Goal: Navigation & Orientation: Understand site structure

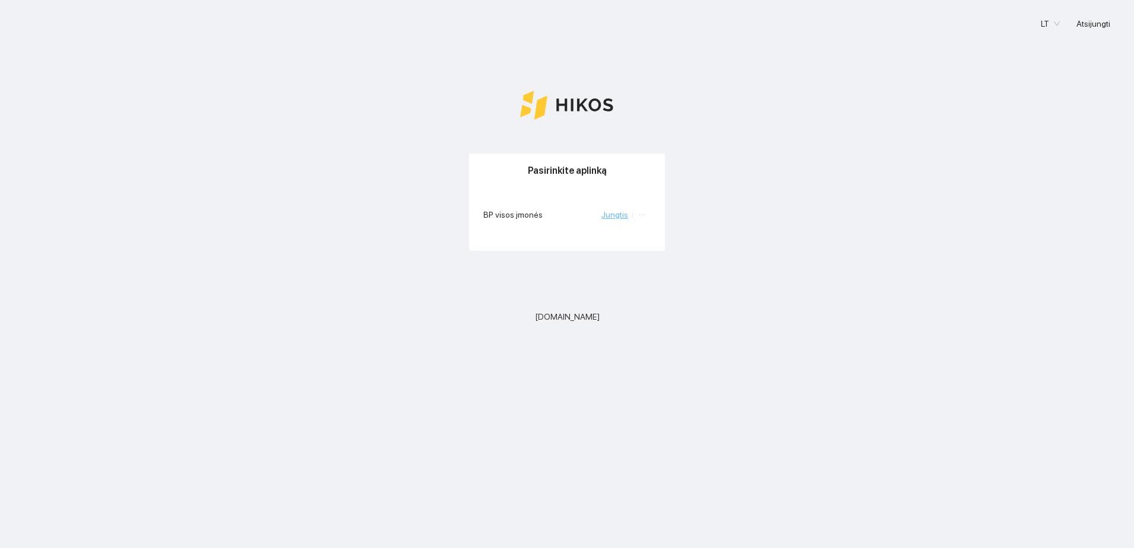
click at [619, 213] on link "Jungtis" at bounding box center [614, 214] width 27 height 9
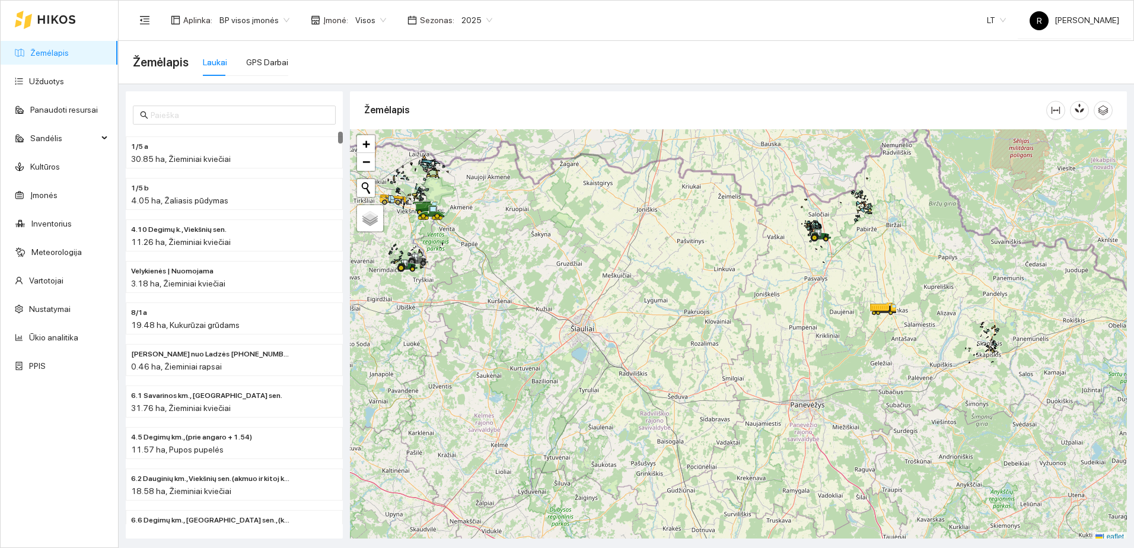
scroll to position [4, 0]
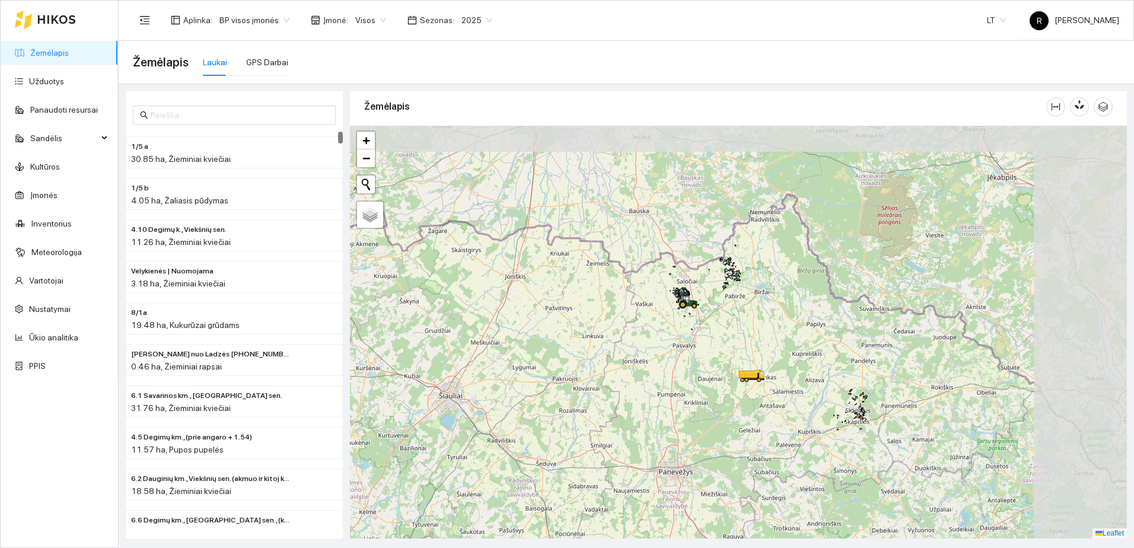
drag, startPoint x: 847, startPoint y: 264, endPoint x: 706, endPoint y: 343, distance: 161.9
click at [706, 343] on div at bounding box center [738, 332] width 777 height 413
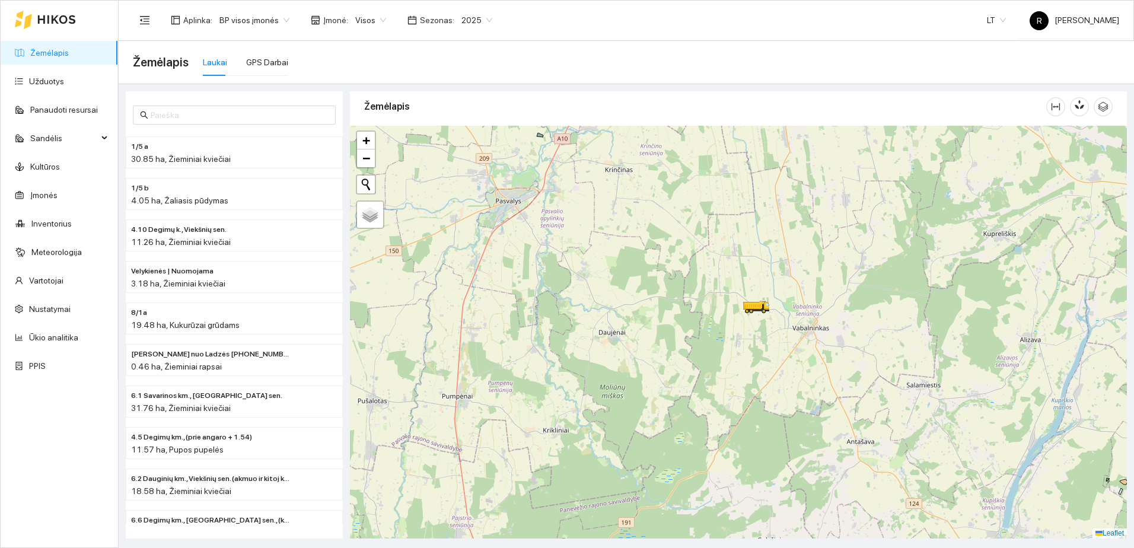
drag, startPoint x: 648, startPoint y: 277, endPoint x: 647, endPoint y: 340, distance: 62.3
click at [647, 340] on div at bounding box center [738, 332] width 777 height 413
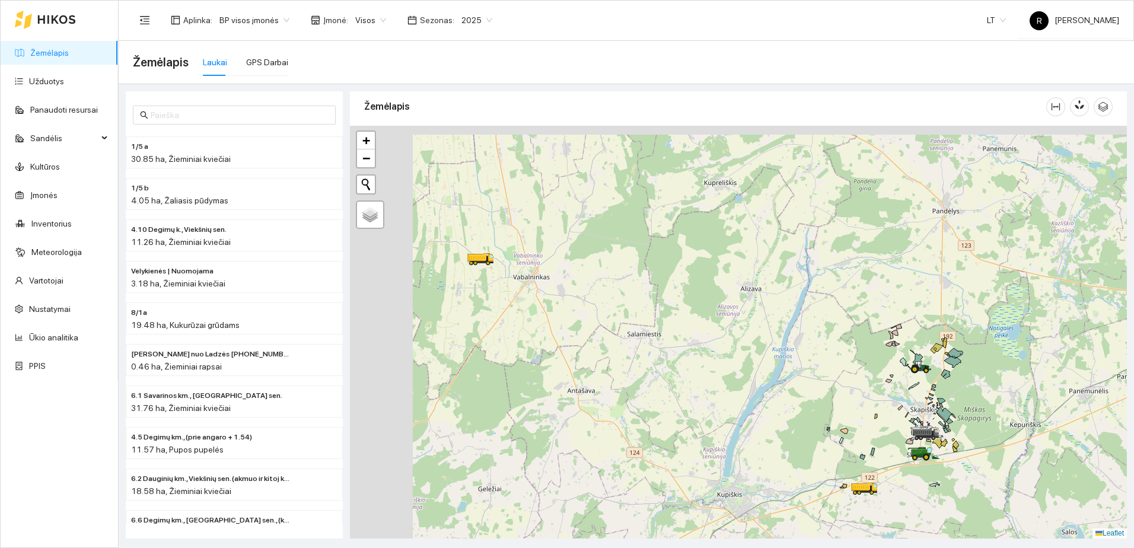
drag, startPoint x: 672, startPoint y: 307, endPoint x: 787, endPoint y: 411, distance: 154.9
click at [789, 415] on div at bounding box center [738, 332] width 777 height 413
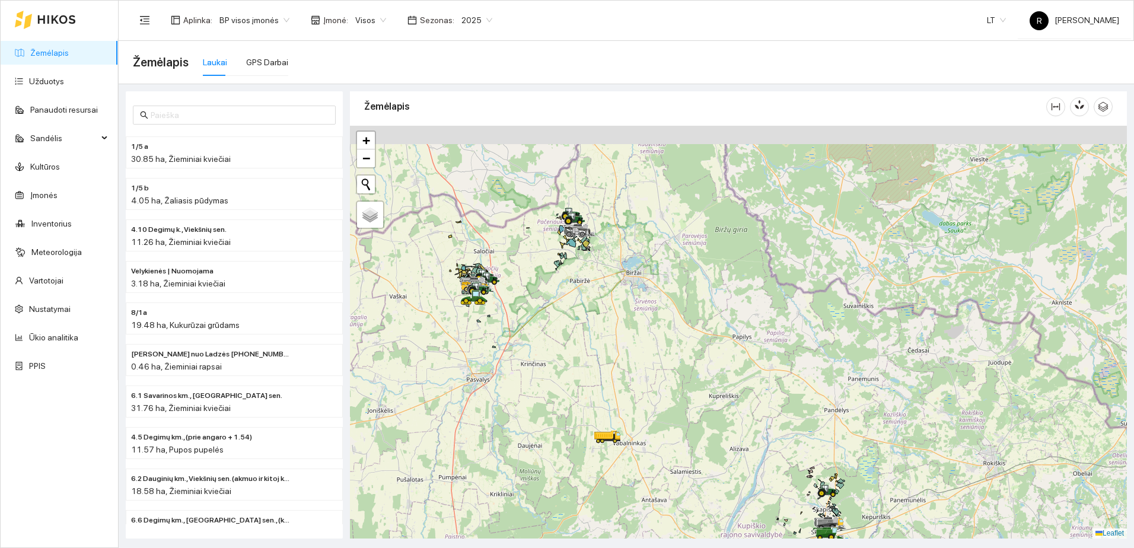
drag, startPoint x: 586, startPoint y: 257, endPoint x: 653, endPoint y: 390, distance: 149.0
click at [653, 390] on div at bounding box center [738, 332] width 777 height 413
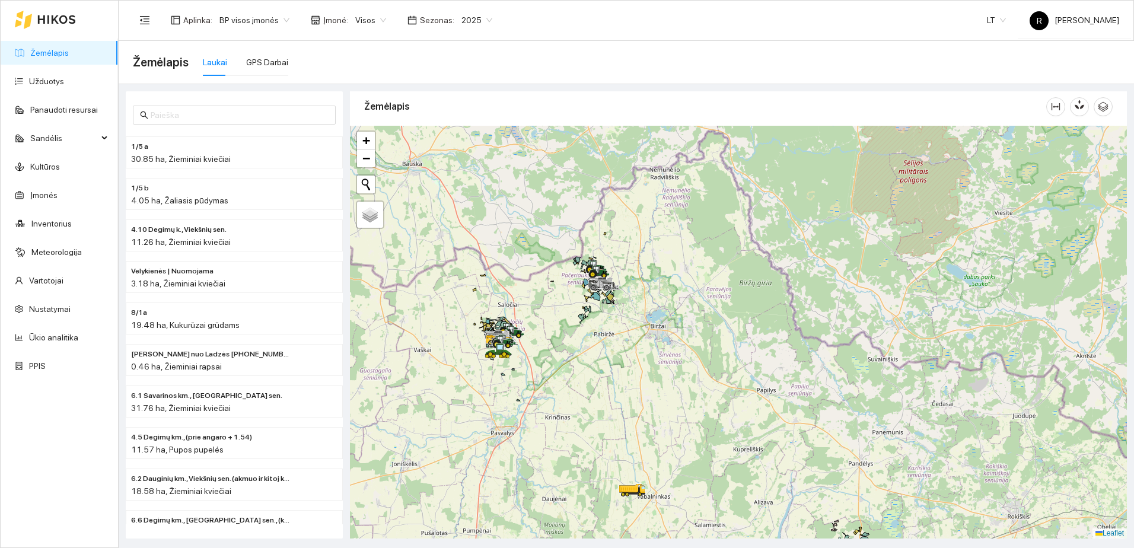
drag, startPoint x: 579, startPoint y: 278, endPoint x: 607, endPoint y: 340, distance: 67.4
click at [613, 345] on div at bounding box center [738, 332] width 777 height 413
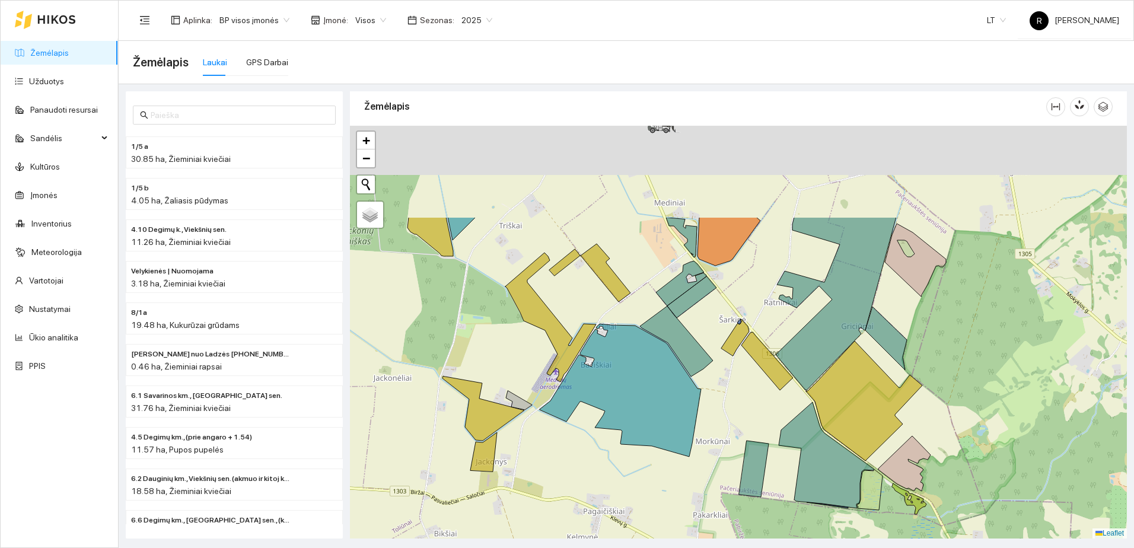
drag, startPoint x: 646, startPoint y: 188, endPoint x: 672, endPoint y: 508, distance: 320.6
click at [672, 377] on icon at bounding box center [676, 341] width 73 height 71
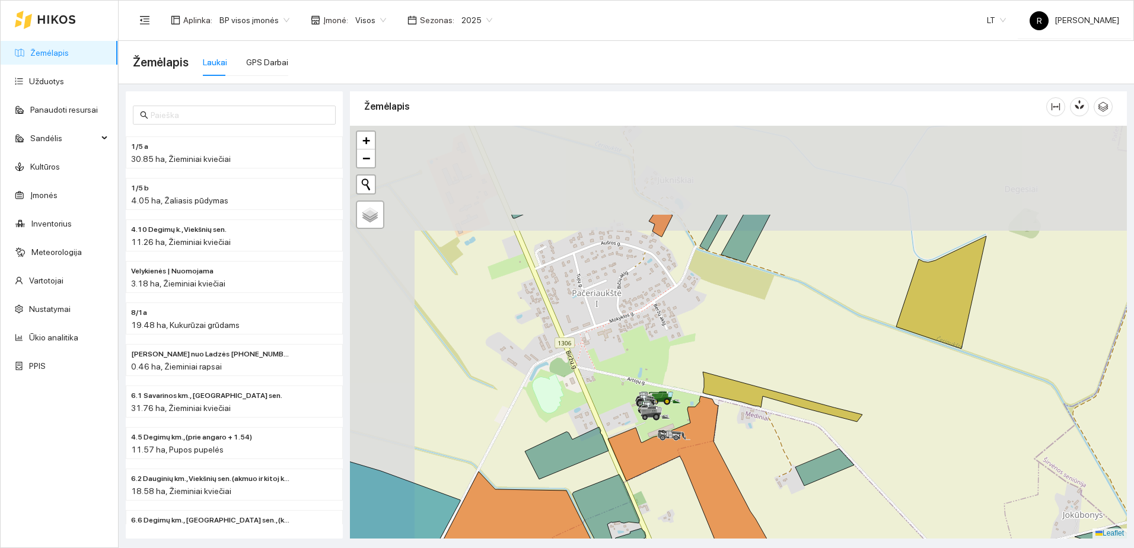
drag, startPoint x: 524, startPoint y: 238, endPoint x: 601, endPoint y: 369, distance: 151.5
click at [601, 369] on div at bounding box center [738, 332] width 777 height 413
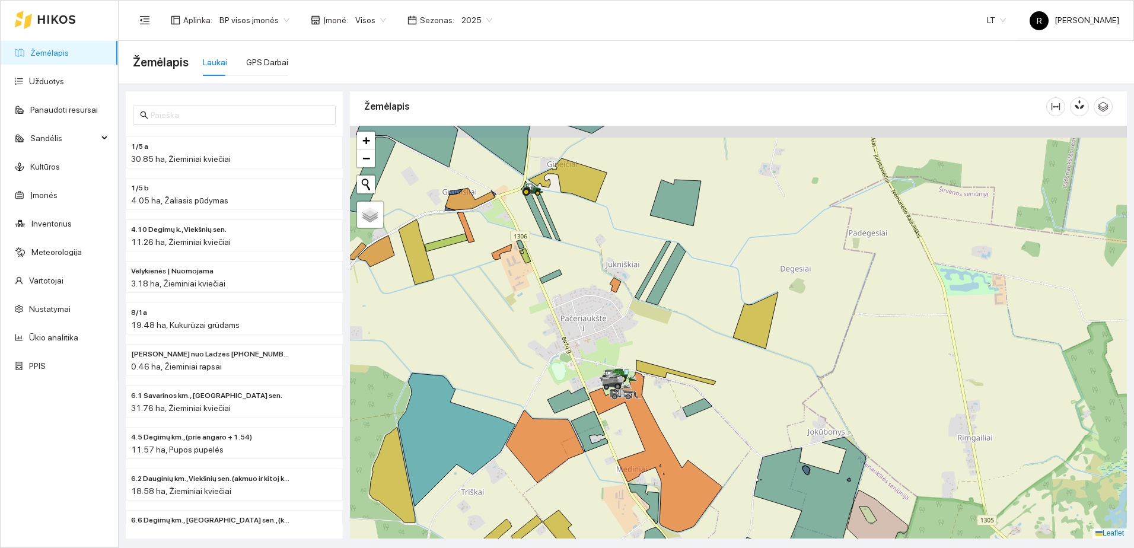
drag, startPoint x: 504, startPoint y: 266, endPoint x: 539, endPoint y: 430, distance: 167.3
click at [539, 430] on div at bounding box center [738, 332] width 777 height 413
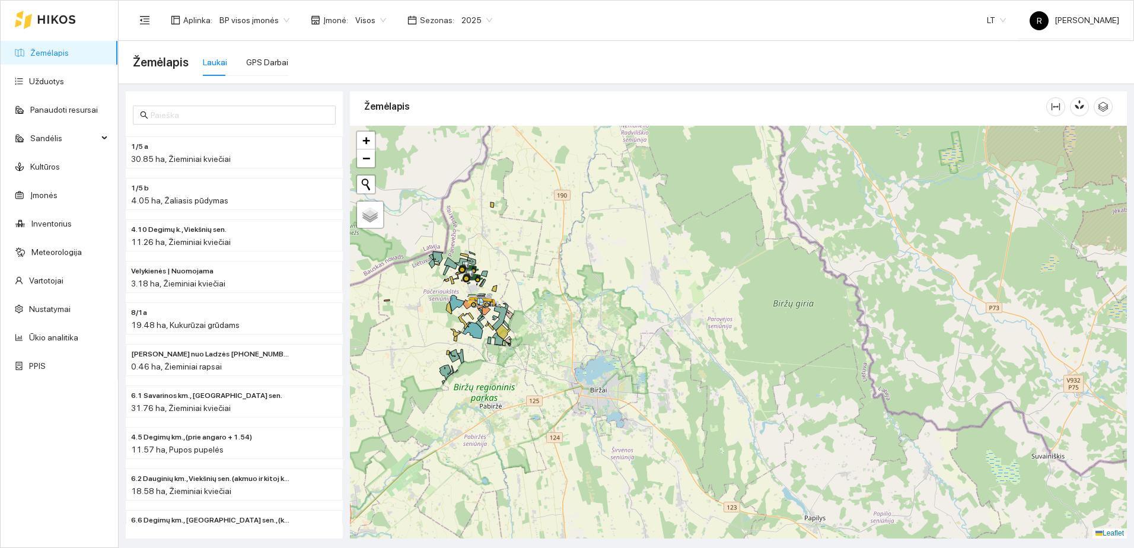
drag, startPoint x: 403, startPoint y: 362, endPoint x: 468, endPoint y: 303, distance: 88.6
click at [468, 303] on div at bounding box center [738, 332] width 777 height 413
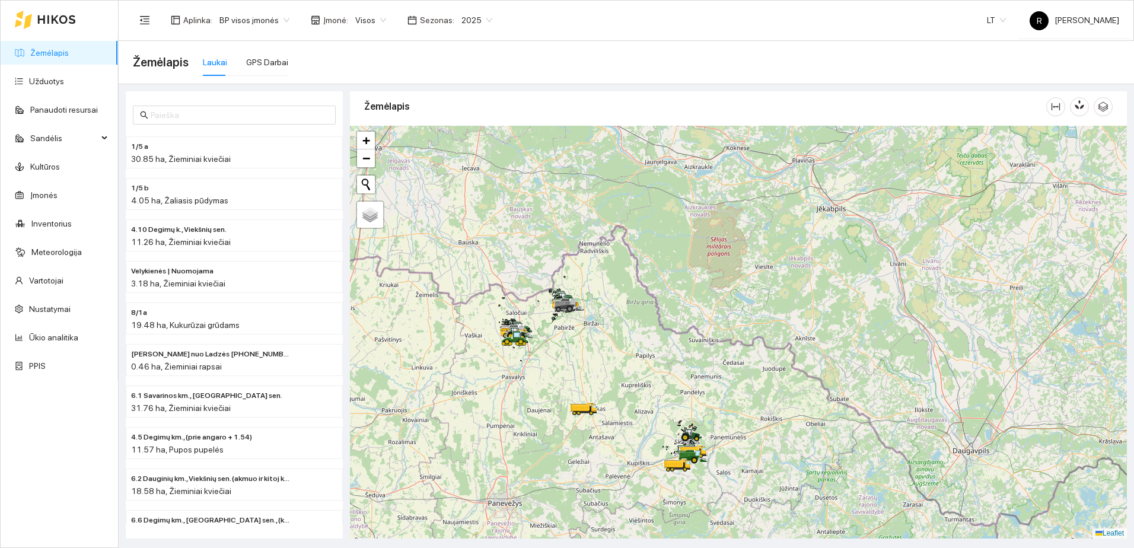
drag, startPoint x: 403, startPoint y: 343, endPoint x: 509, endPoint y: 343, distance: 106.1
click at [509, 342] on icon at bounding box center [506, 339] width 9 height 5
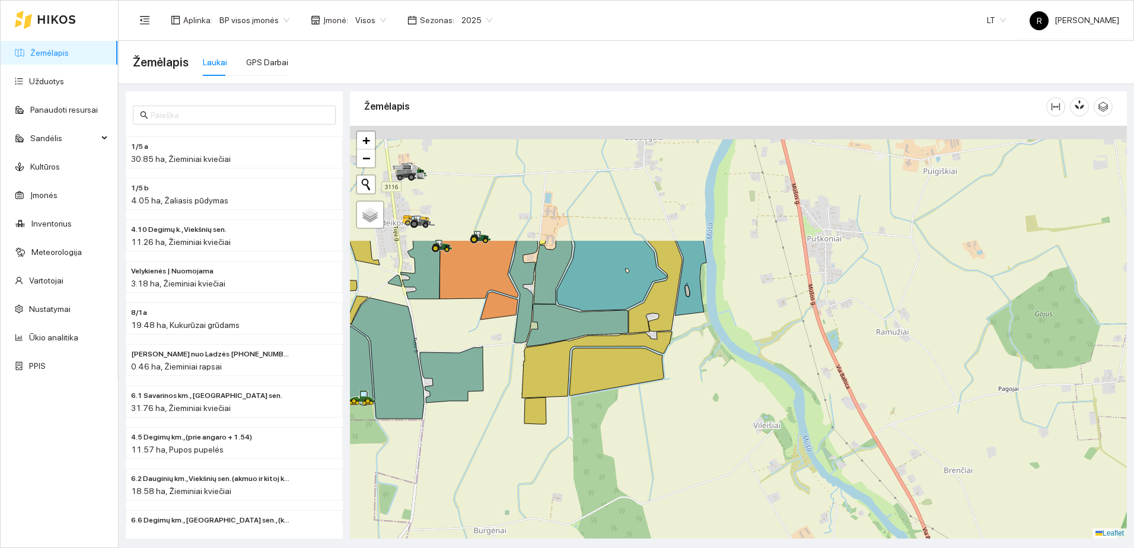
drag, startPoint x: 494, startPoint y: 234, endPoint x: 586, endPoint y: 430, distance: 217.0
click at [585, 398] on icon at bounding box center [597, 364] width 150 height 66
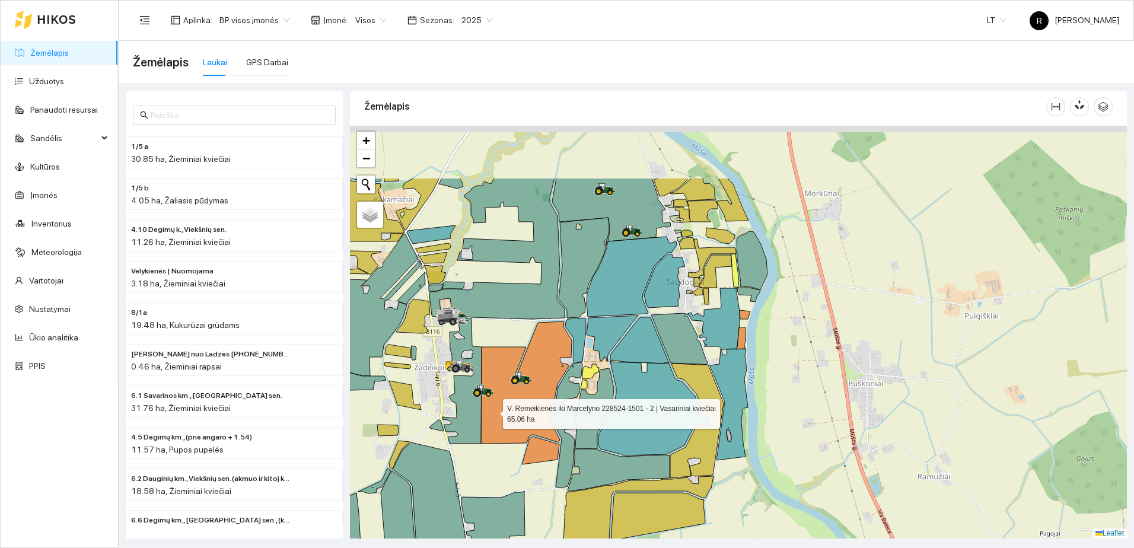
drag, startPoint x: 506, startPoint y: 311, endPoint x: 572, endPoint y: 330, distance: 67.9
click at [492, 414] on icon at bounding box center [526, 382] width 91 height 122
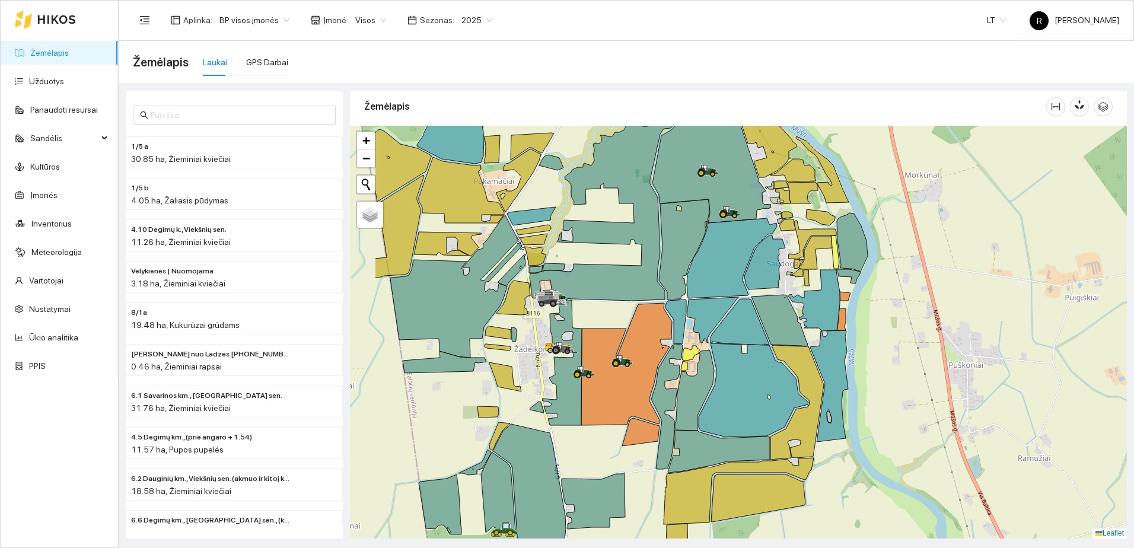
drag, startPoint x: 579, startPoint y: 287, endPoint x: 653, endPoint y: 270, distance: 75.5
click at [653, 270] on icon at bounding box center [608, 202] width 158 height 197
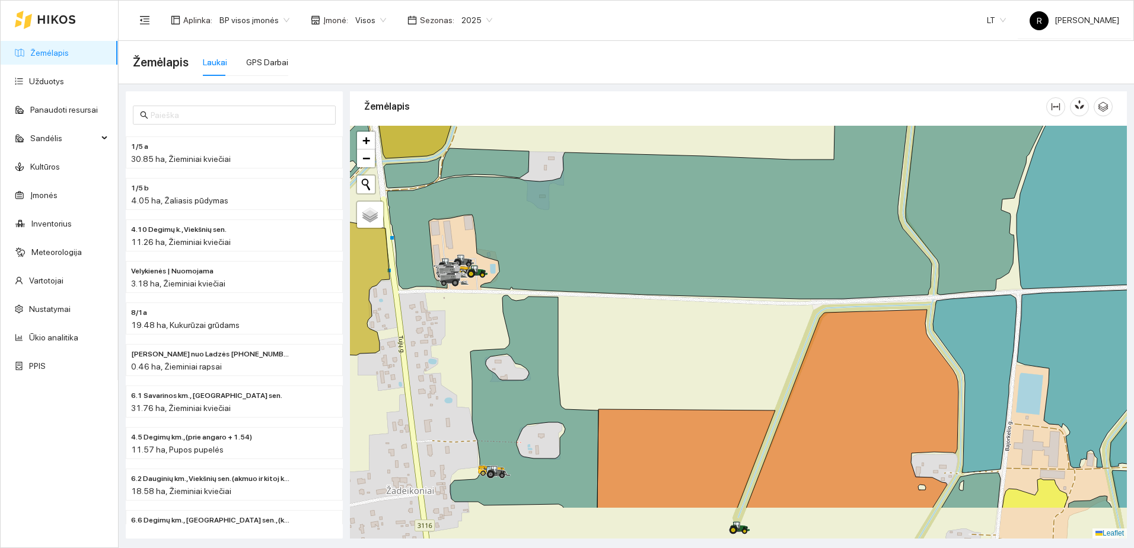
drag, startPoint x: 602, startPoint y: 404, endPoint x: 538, endPoint y: 250, distance: 167.7
click at [545, 260] on div at bounding box center [738, 332] width 777 height 413
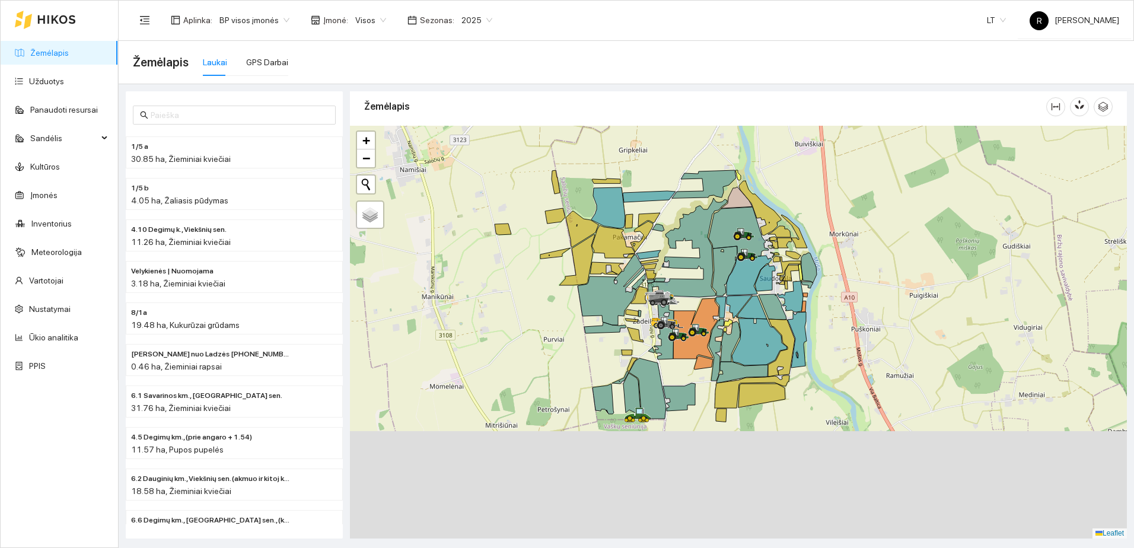
drag, startPoint x: 680, startPoint y: 445, endPoint x: 690, endPoint y: 321, distance: 123.7
click at [690, 328] on icon at bounding box center [692, 332] width 8 height 8
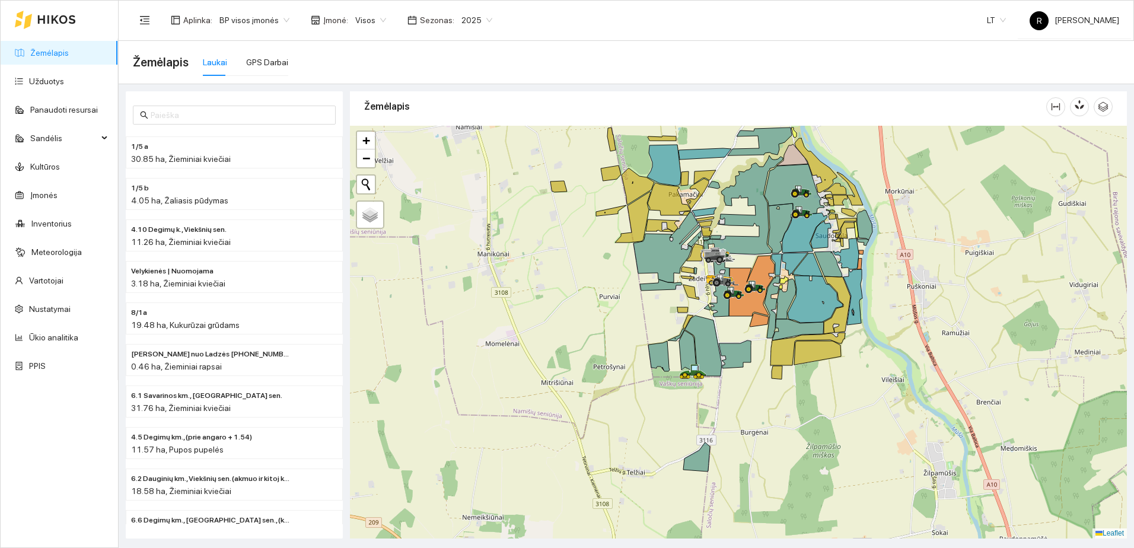
drag, startPoint x: 743, startPoint y: 398, endPoint x: 735, endPoint y: 425, distance: 27.2
click at [735, 425] on div at bounding box center [738, 332] width 777 height 413
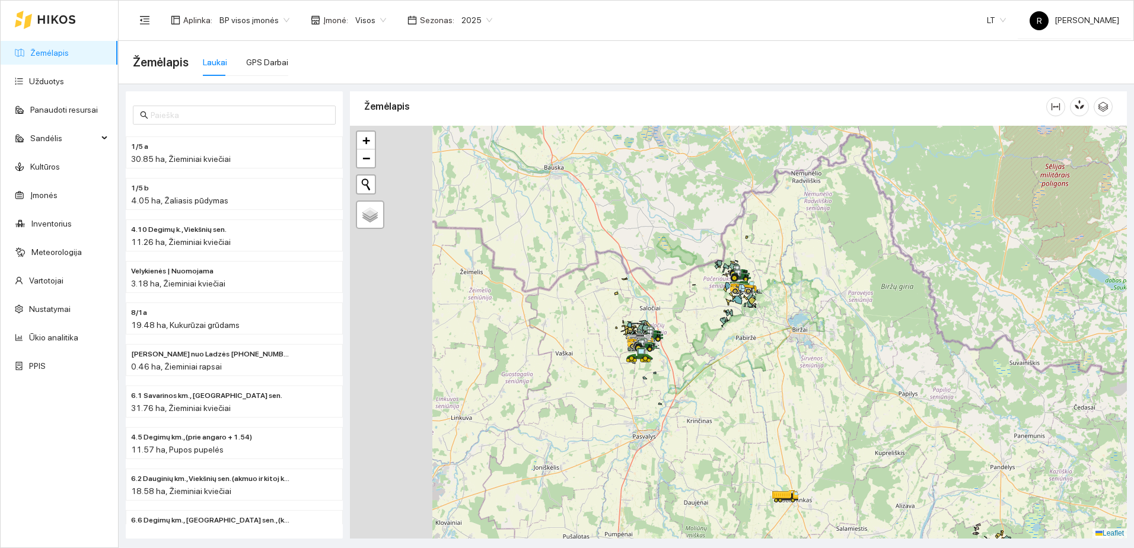
drag, startPoint x: 560, startPoint y: 374, endPoint x: 725, endPoint y: 355, distance: 165.9
click at [725, 355] on div at bounding box center [738, 332] width 777 height 413
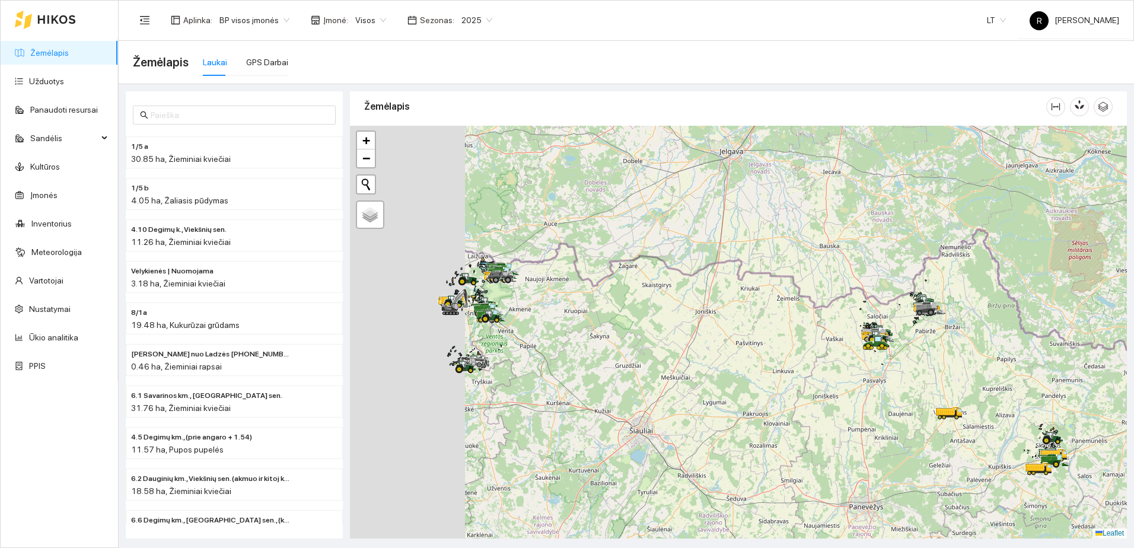
drag, startPoint x: 574, startPoint y: 354, endPoint x: 677, endPoint y: 355, distance: 103.2
click at [677, 353] on div at bounding box center [738, 332] width 777 height 413
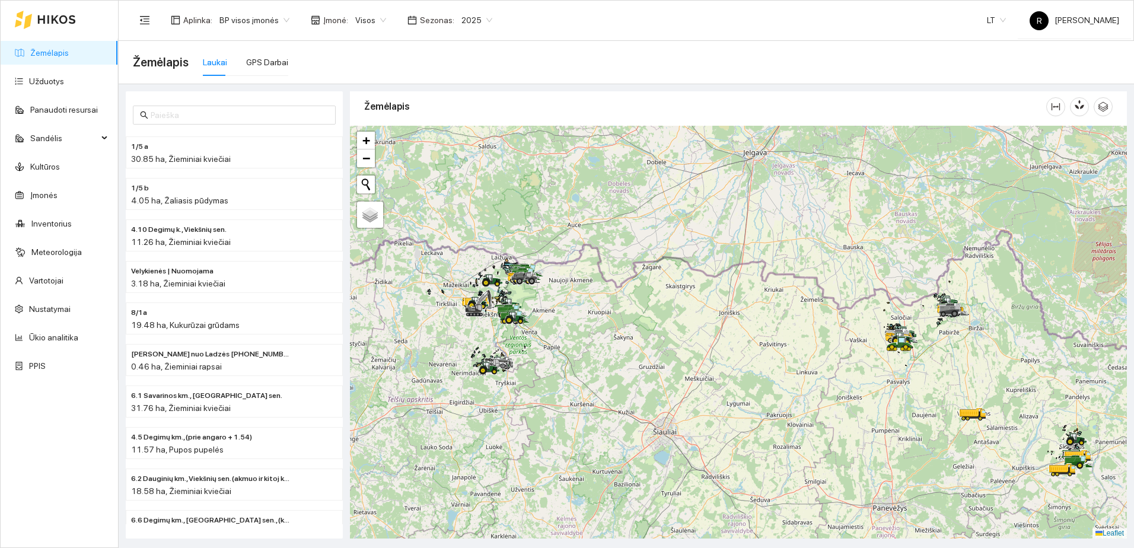
drag, startPoint x: 602, startPoint y: 347, endPoint x: 662, endPoint y: 369, distance: 63.2
click at [662, 369] on div at bounding box center [738, 332] width 777 height 413
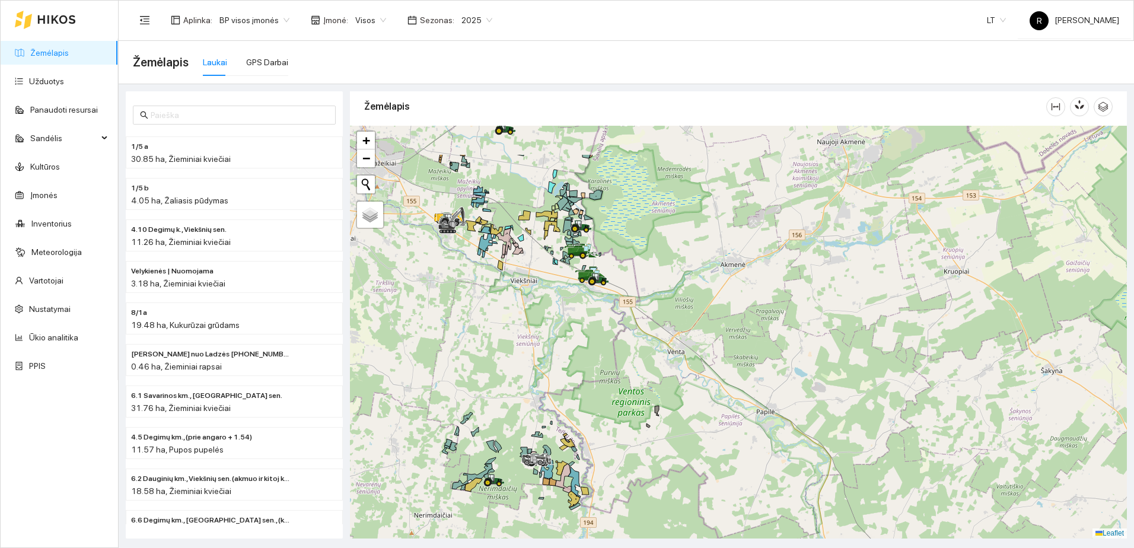
drag, startPoint x: 569, startPoint y: 373, endPoint x: 567, endPoint y: 441, distance: 68.2
click at [567, 441] on div at bounding box center [738, 332] width 777 height 413
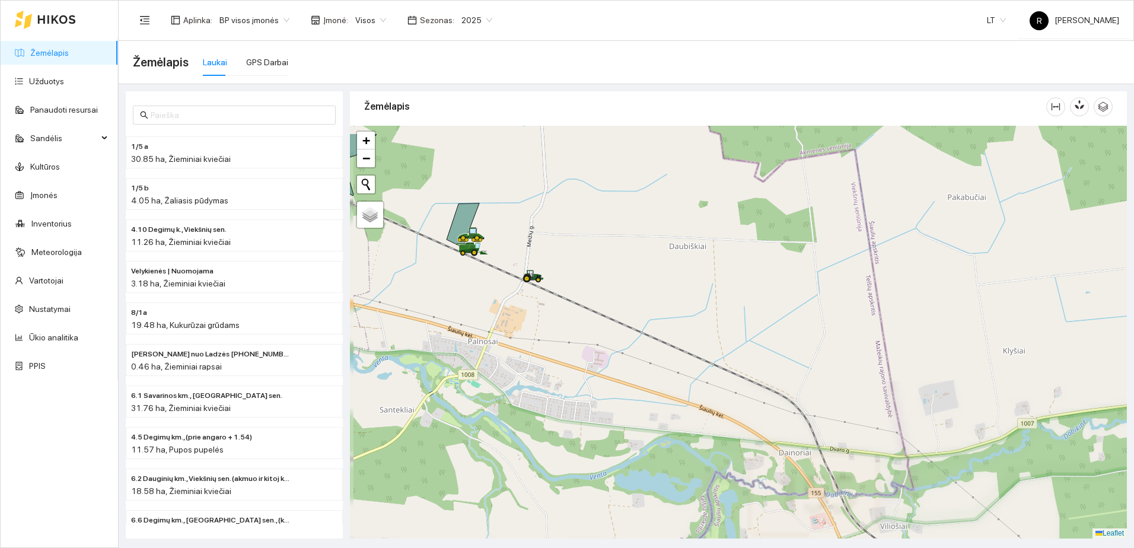
drag, startPoint x: 533, startPoint y: 294, endPoint x: 624, endPoint y: 494, distance: 220.0
click at [630, 498] on div at bounding box center [738, 332] width 777 height 413
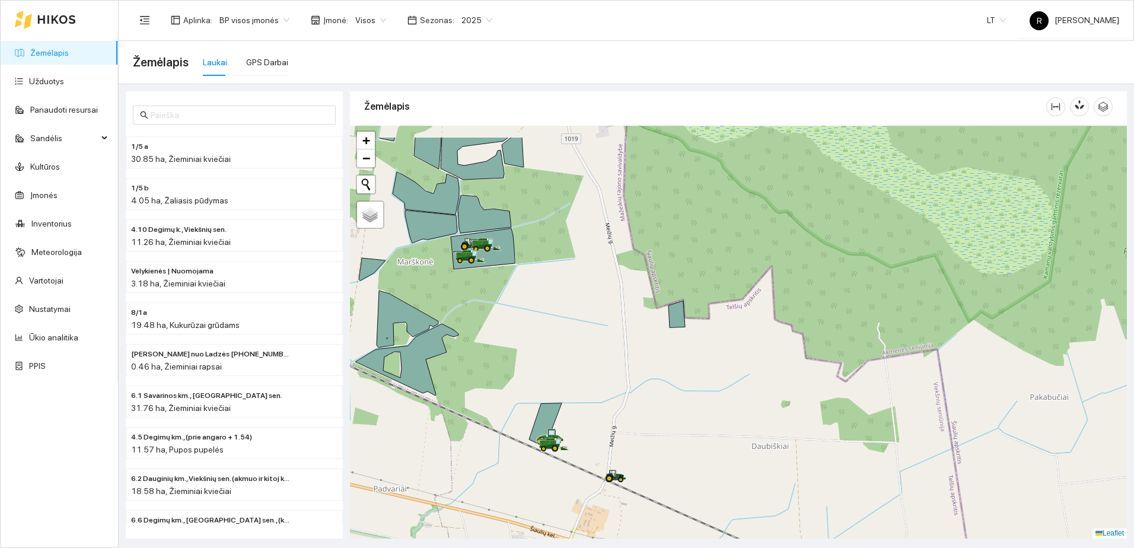
drag, startPoint x: 512, startPoint y: 346, endPoint x: 502, endPoint y: 401, distance: 56.0
click at [543, 477] on div at bounding box center [738, 332] width 777 height 413
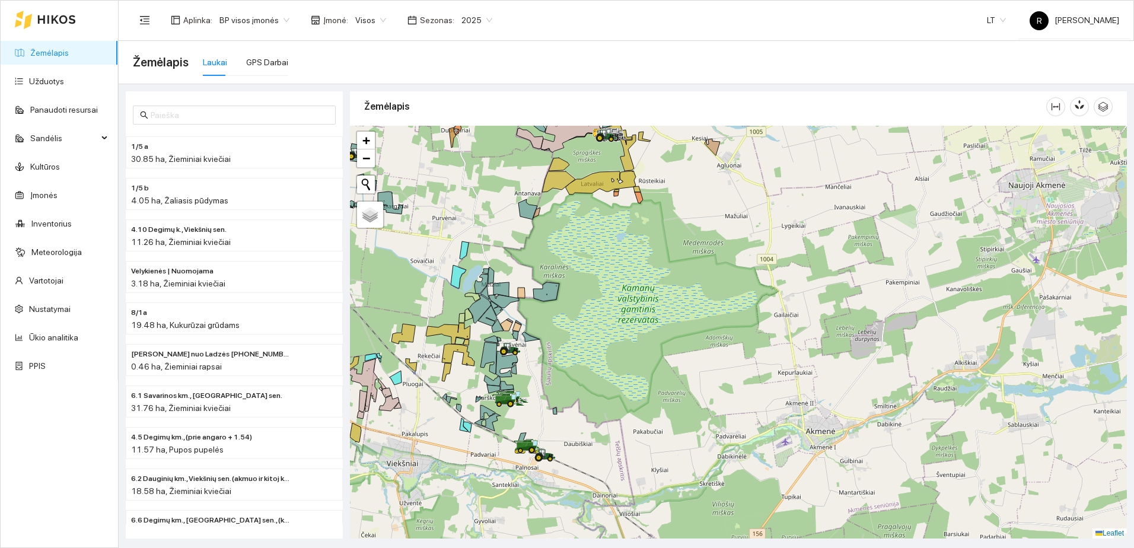
drag, startPoint x: 519, startPoint y: 315, endPoint x: 515, endPoint y: 430, distance: 114.5
click at [515, 432] on div at bounding box center [738, 332] width 777 height 413
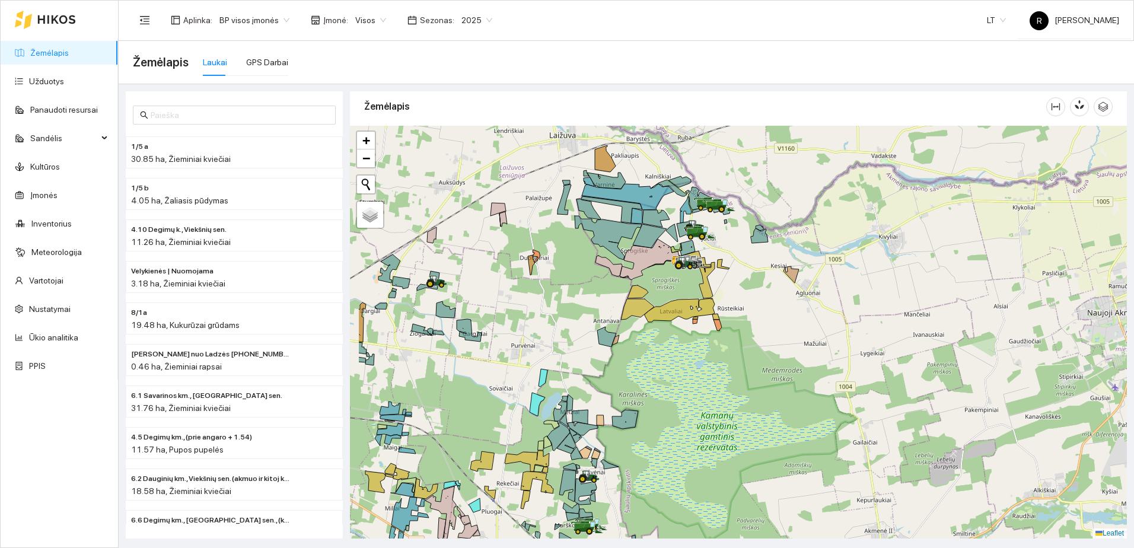
drag, startPoint x: 476, startPoint y: 310, endPoint x: 684, endPoint y: 382, distance: 220.9
click at [684, 382] on div at bounding box center [738, 332] width 777 height 413
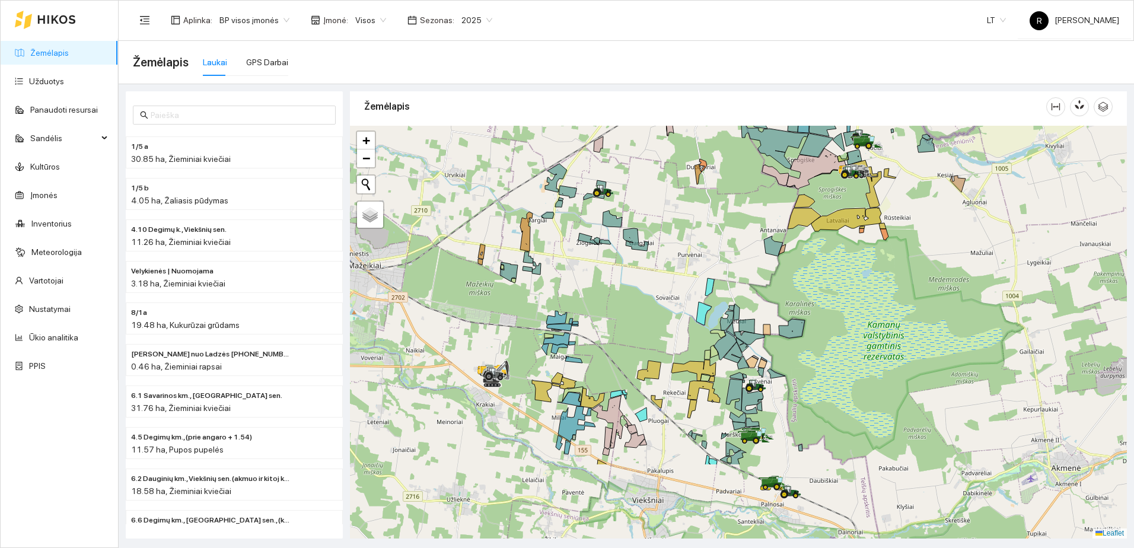
drag, startPoint x: 563, startPoint y: 357, endPoint x: 574, endPoint y: 306, distance: 52.2
click at [570, 333] on icon at bounding box center [556, 339] width 27 height 12
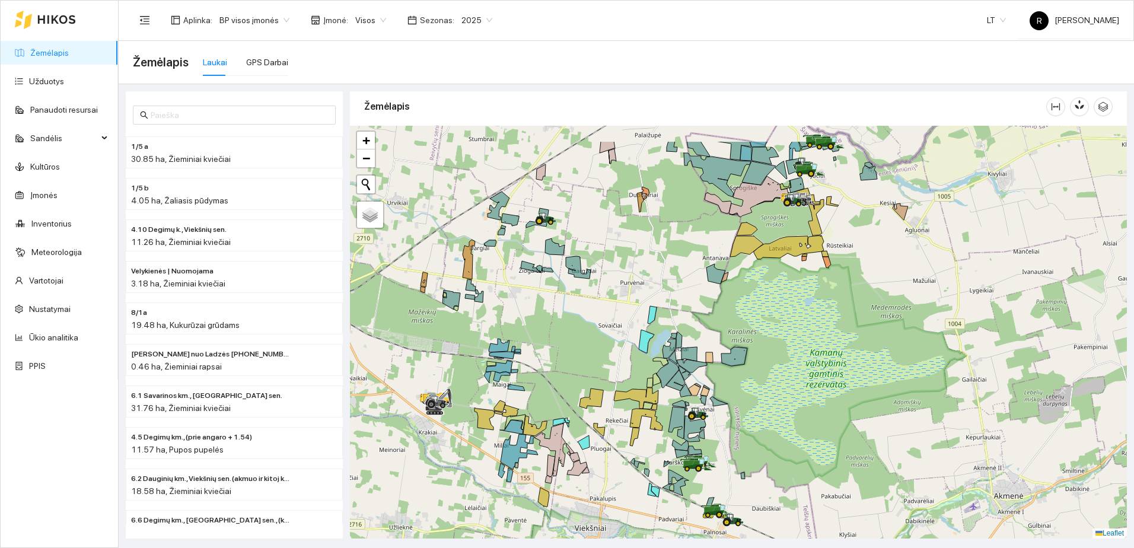
drag, startPoint x: 700, startPoint y: 267, endPoint x: 490, endPoint y: 463, distance: 286.9
click at [490, 463] on div at bounding box center [738, 332] width 777 height 413
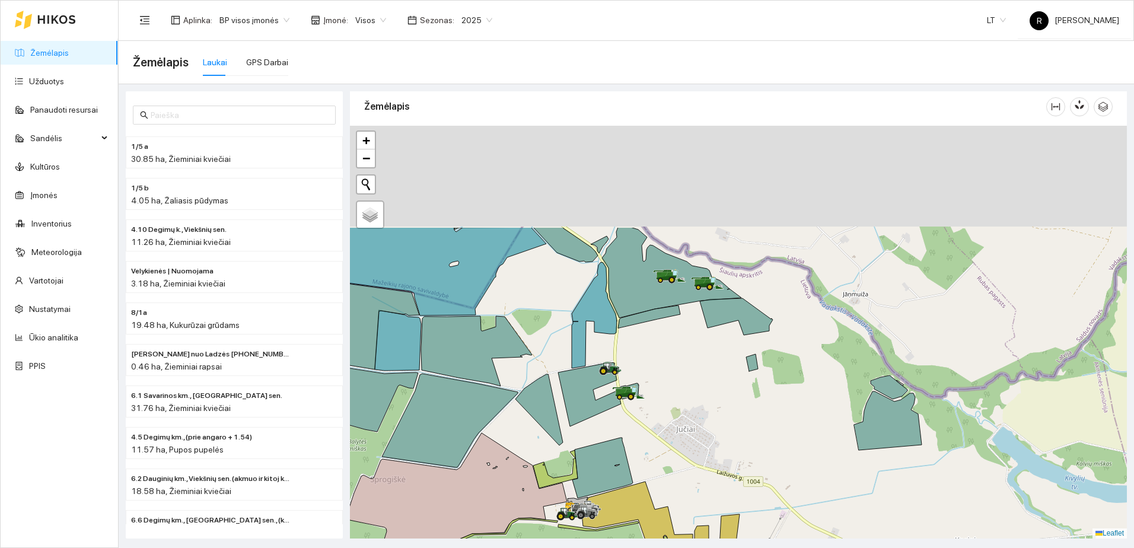
drag, startPoint x: 658, startPoint y: 264, endPoint x: 618, endPoint y: 438, distance: 178.2
click at [618, 414] on div at bounding box center [621, 399] width 7 height 30
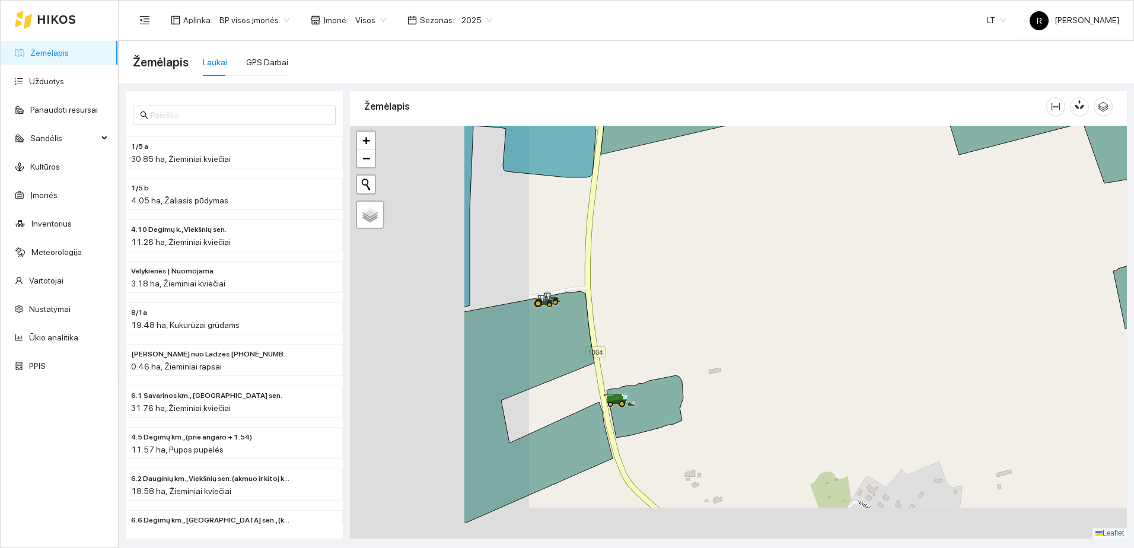
drag, startPoint x: 562, startPoint y: 420, endPoint x: 736, endPoint y: 362, distance: 183.7
click at [742, 361] on div at bounding box center [738, 332] width 777 height 413
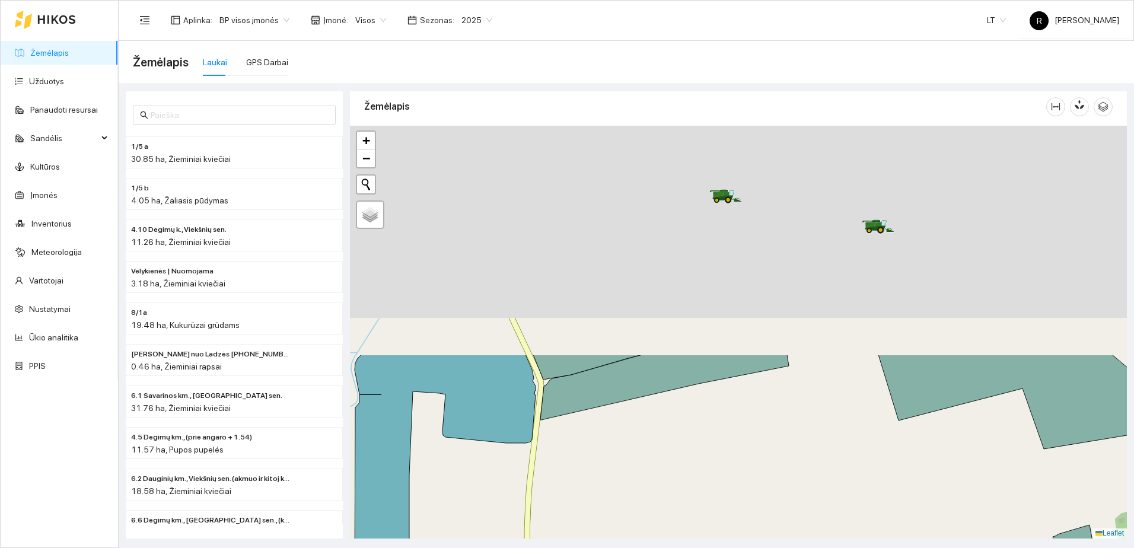
drag, startPoint x: 822, startPoint y: 208, endPoint x: 700, endPoint y: 519, distance: 335.2
click at [700, 547] on html "Žemėlapis Užduotys Panaudoti resursai Sandėlis Kultūros Įmonės Inventorius Mete…" at bounding box center [567, 274] width 1134 height 548
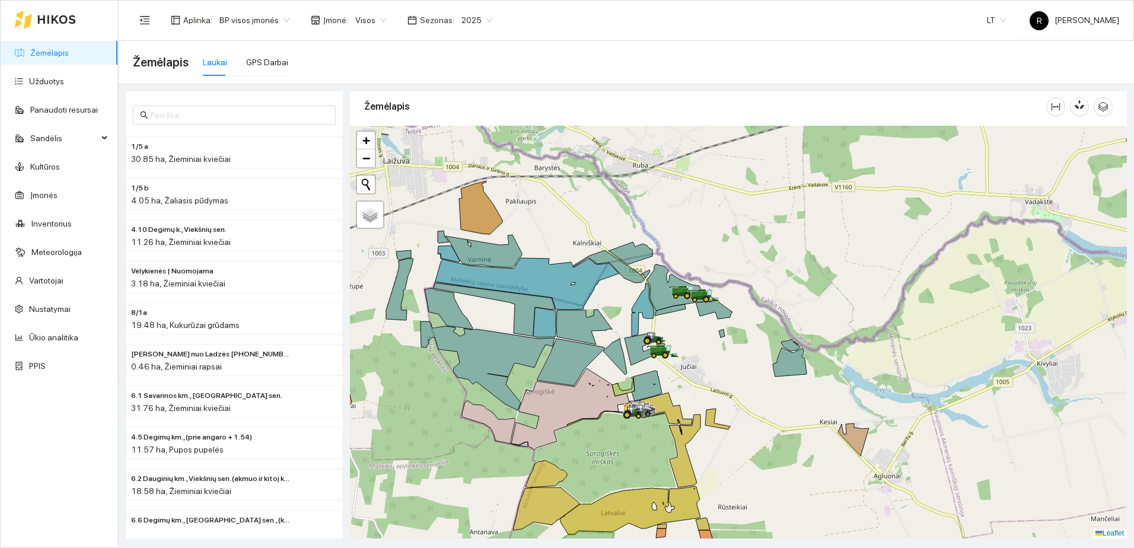
drag, startPoint x: 683, startPoint y: 387, endPoint x: 694, endPoint y: 348, distance: 40.7
click at [694, 349] on div at bounding box center [738, 332] width 777 height 413
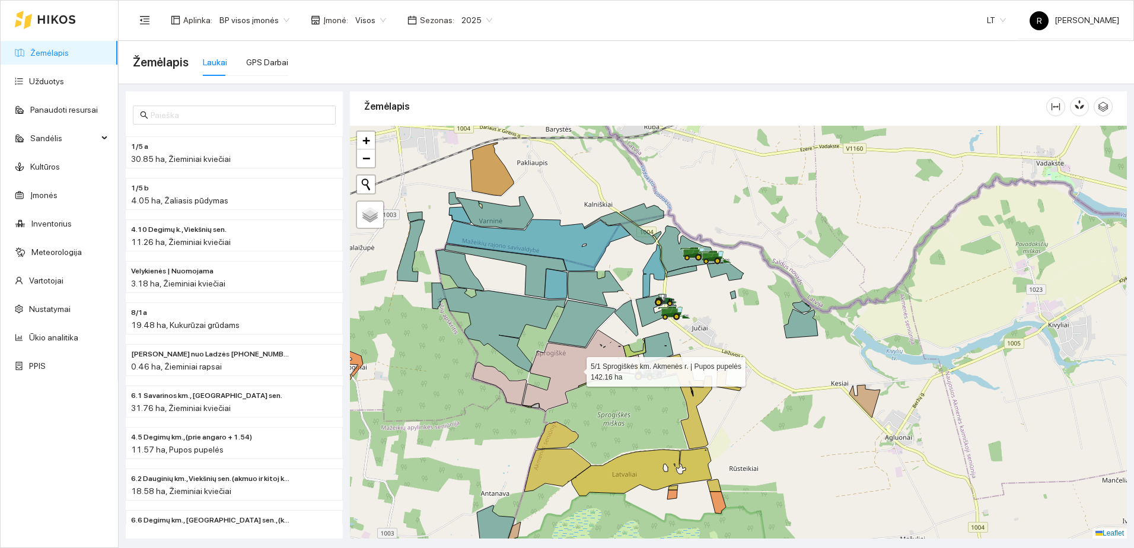
drag, startPoint x: 564, startPoint y: 394, endPoint x: 594, endPoint y: 355, distance: 49.1
click at [593, 355] on icon at bounding box center [581, 371] width 118 height 82
